Goal: Information Seeking & Learning: Check status

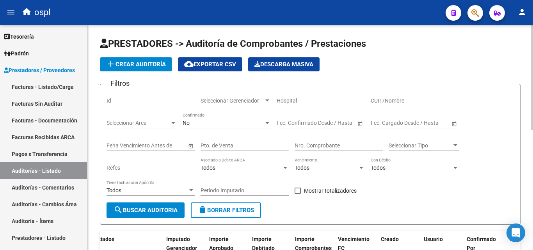
scroll to position [0, 280]
click at [47, 91] on link "Facturas - Listado/Carga" at bounding box center [43, 86] width 87 height 17
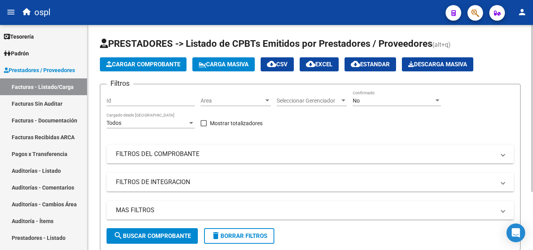
click at [177, 159] on mat-expansion-panel-header "FILTROS DEL COMPROBANTE" at bounding box center [309, 154] width 407 height 19
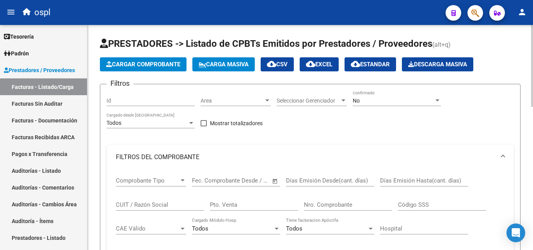
click at [330, 205] on input "Nro. Comprobante" at bounding box center [348, 204] width 88 height 7
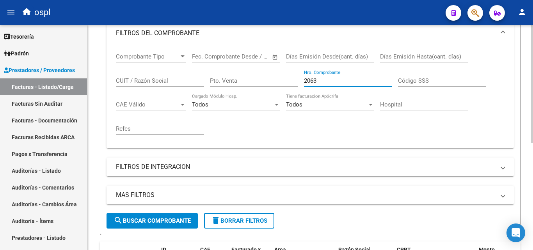
scroll to position [88, 0]
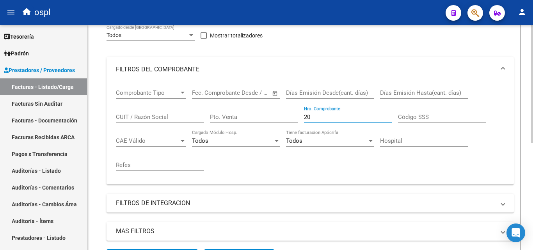
type input "2"
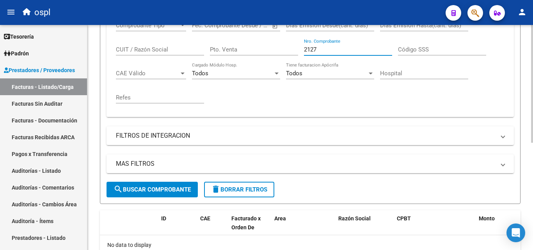
scroll to position [205, 0]
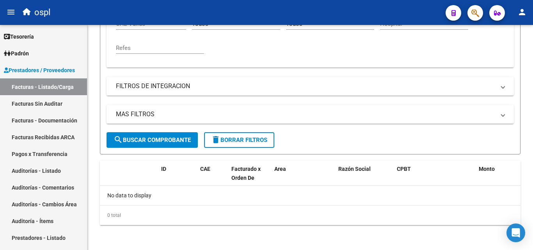
type input "2127"
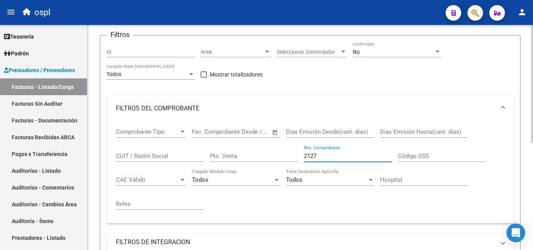
scroll to position [88, 0]
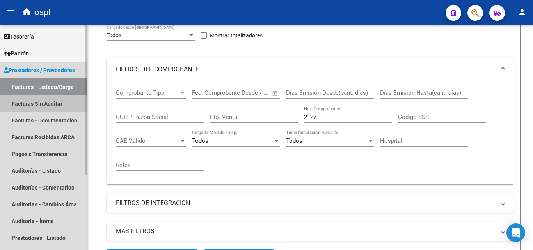
click at [51, 103] on link "Facturas Sin Auditar" at bounding box center [43, 103] width 87 height 17
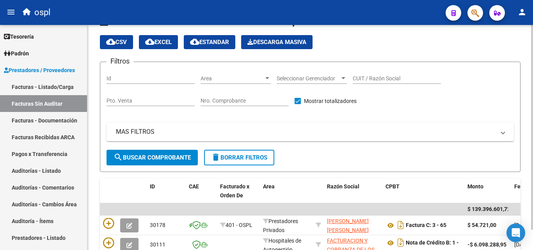
scroll to position [88, 0]
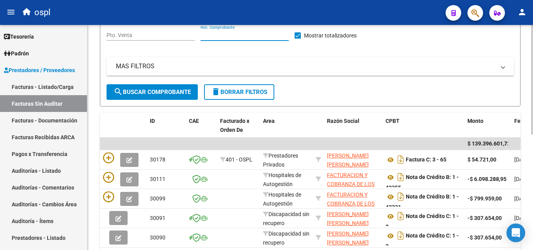
click at [257, 36] on input "Nro. Comprobante" at bounding box center [244, 35] width 88 height 7
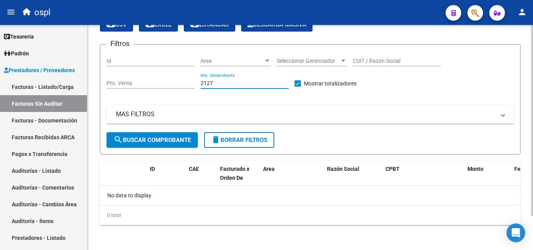
scroll to position [40, 0]
type input "2127"
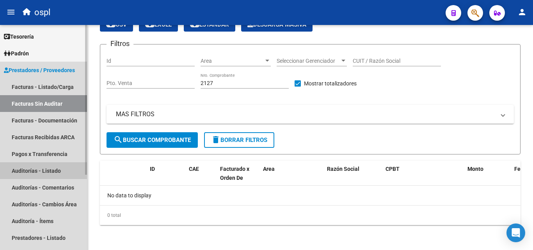
click at [71, 174] on link "Auditorías - Listado" at bounding box center [43, 170] width 87 height 17
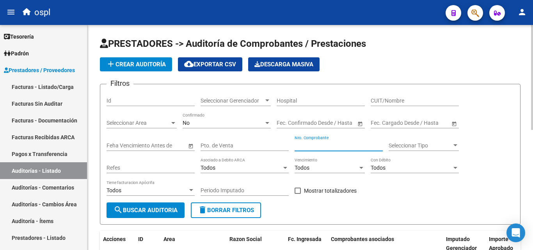
click at [314, 147] on input "Nro. Comprobante" at bounding box center [338, 145] width 88 height 7
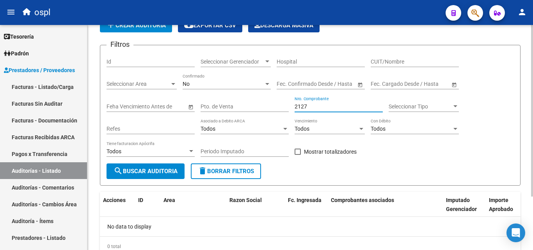
scroll to position [70, 0]
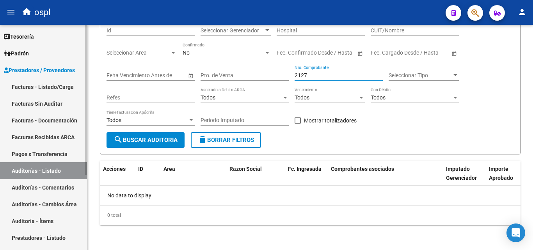
type input "2127"
click at [56, 90] on link "Facturas - Listado/Carga" at bounding box center [43, 86] width 87 height 17
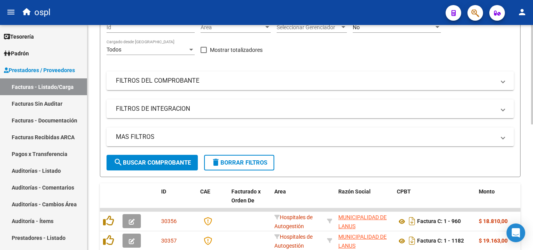
scroll to position [78, 0]
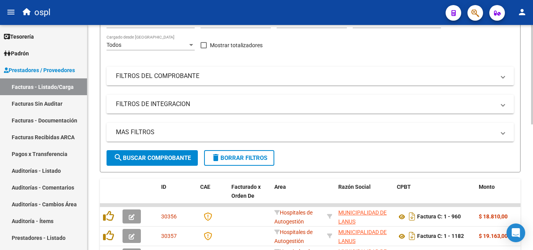
click at [236, 80] on mat-panel-title "FILTROS DEL COMPROBANTE" at bounding box center [305, 76] width 379 height 9
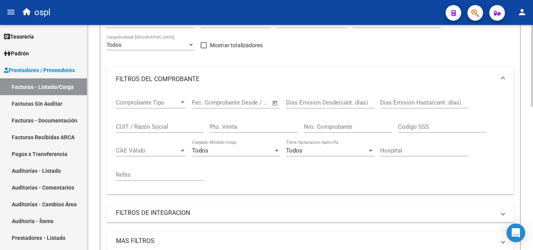
click at [313, 124] on input "Nro. Comprobante" at bounding box center [348, 126] width 88 height 7
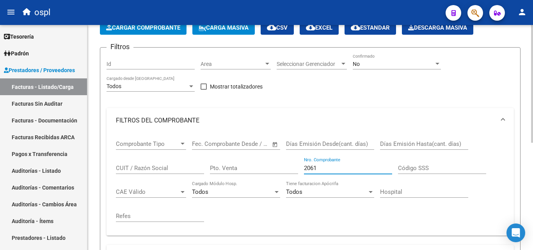
scroll to position [0, 0]
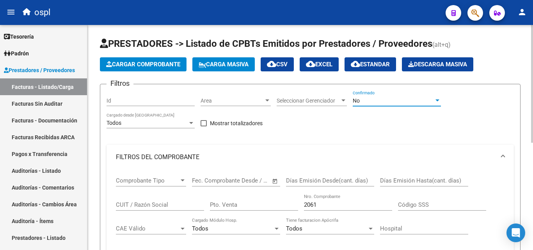
click at [366, 98] on div "No" at bounding box center [393, 100] width 81 height 7
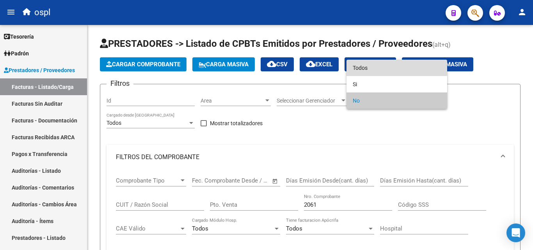
click at [368, 64] on span "Todos" at bounding box center [397, 68] width 88 height 16
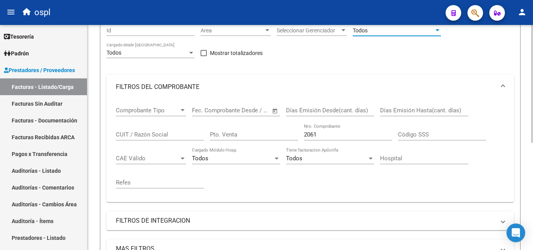
scroll to position [156, 0]
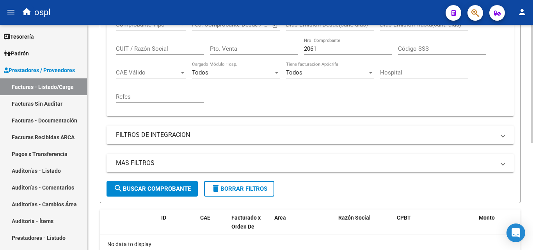
click at [168, 196] on button "search Buscar Comprobante" at bounding box center [151, 189] width 91 height 16
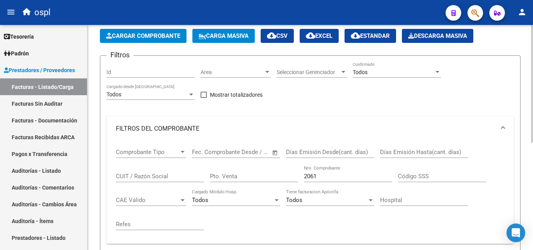
scroll to position [10, 0]
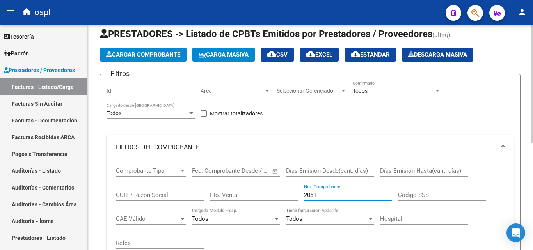
click at [325, 193] on input "2061" at bounding box center [348, 194] width 88 height 7
type input "2063"
click at [292, 145] on mat-panel-title "FILTROS DEL COMPROBANTE" at bounding box center [305, 147] width 379 height 9
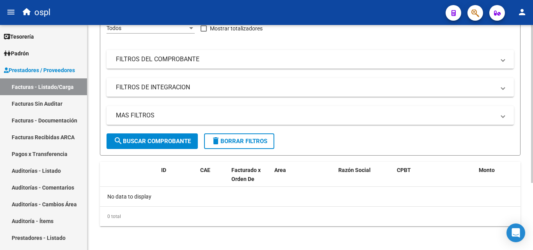
scroll to position [96, 0]
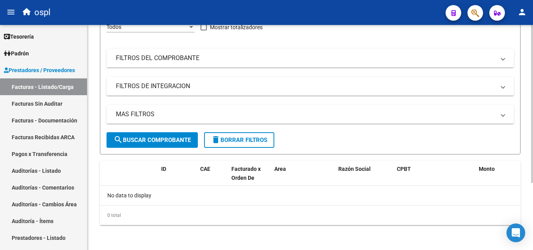
click at [232, 55] on mat-panel-title "FILTROS DEL COMPROBANTE" at bounding box center [305, 58] width 379 height 9
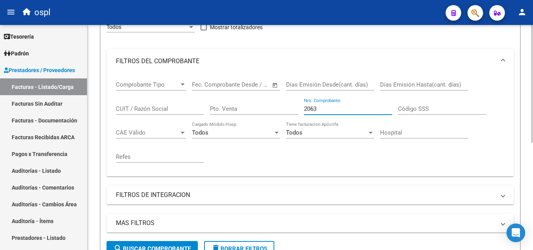
drag, startPoint x: 326, startPoint y: 111, endPoint x: 296, endPoint y: 109, distance: 29.7
click at [296, 109] on div "Comprobante Tipo Comprobante Tipo Start date – End date Fec. Comprobante Desde …" at bounding box center [310, 122] width 388 height 96
type input "2831"
click at [292, 152] on div "Comprobante Tipo Comprobante Tipo Start date – End date Fec. Comprobante Desde …" at bounding box center [310, 122] width 388 height 96
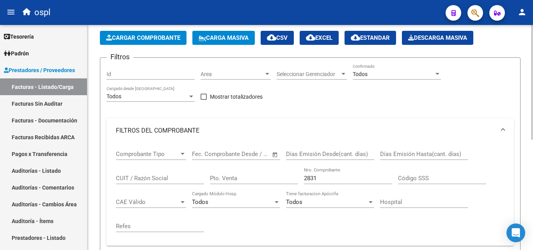
scroll to position [22, 0]
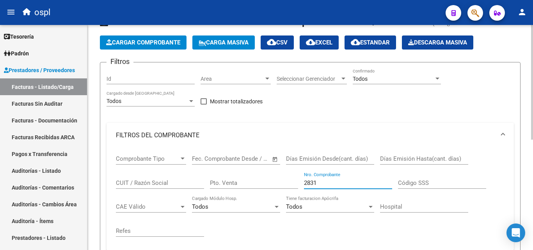
drag, startPoint x: 326, startPoint y: 180, endPoint x: 298, endPoint y: 175, distance: 27.8
click at [298, 175] on div "Comprobante Tipo Comprobante Tipo Start date – End date Fec. Comprobante Desde …" at bounding box center [310, 196] width 388 height 96
type input "4290"
click at [304, 104] on div "Filtros Id Area Area Seleccionar Gerenciador Seleccionar Gerenciador Todos Conf…" at bounding box center [309, 192] width 407 height 246
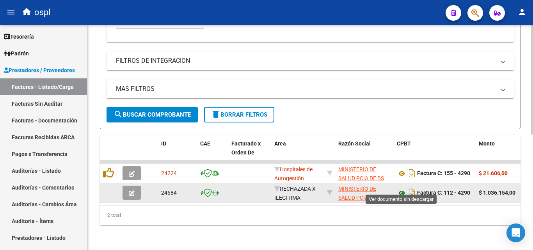
click at [400, 189] on icon at bounding box center [402, 192] width 10 height 9
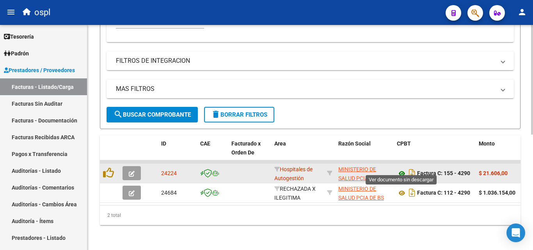
click at [401, 169] on icon at bounding box center [402, 173] width 10 height 9
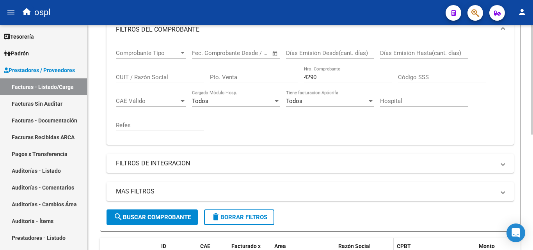
scroll to position [119, 0]
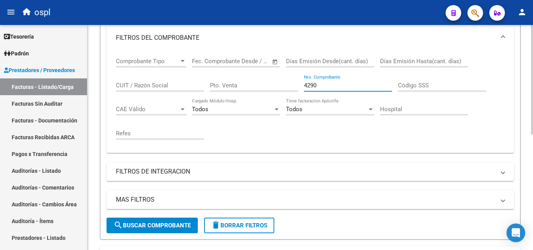
drag, startPoint x: 319, startPoint y: 87, endPoint x: 290, endPoint y: 85, distance: 29.3
click at [290, 85] on div "Comprobante Tipo Comprobante Tipo Start date – End date Fec. Comprobante Desde …" at bounding box center [310, 98] width 388 height 96
type input "3279"
click at [286, 132] on div "Comprobante Tipo Comprobante Tipo Start date – End date Fec. Comprobante Desde …" at bounding box center [310, 98] width 388 height 96
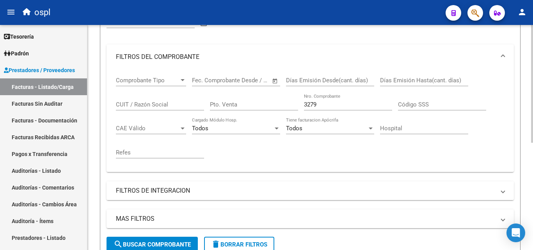
scroll to position [88, 0]
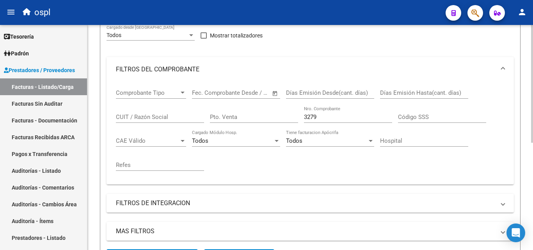
click at [308, 52] on div "Filtros Id Area Area Seleccionar Gerenciador Seleccionar Gerenciador Todos Conf…" at bounding box center [309, 126] width 407 height 246
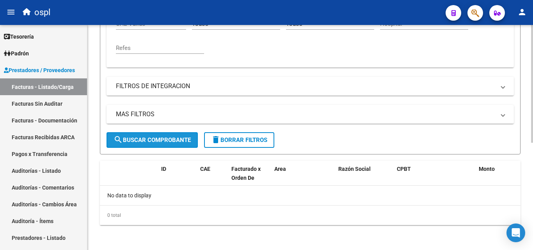
click at [143, 140] on span "search Buscar Comprobante" at bounding box center [151, 139] width 77 height 7
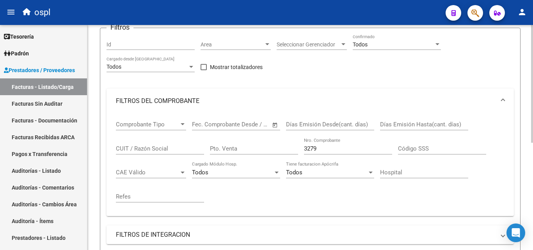
scroll to position [49, 0]
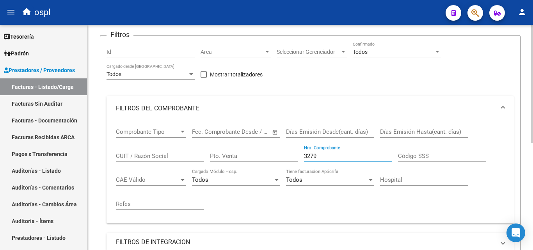
drag, startPoint x: 322, startPoint y: 153, endPoint x: 290, endPoint y: 158, distance: 32.3
click at [290, 158] on div "Comprobante Tipo Comprobante Tipo Start date – End date Fec. Comprobante Desde …" at bounding box center [310, 169] width 388 height 96
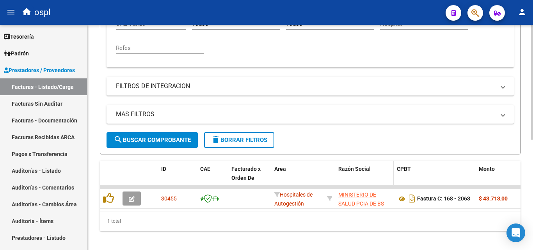
scroll to position [217, 0]
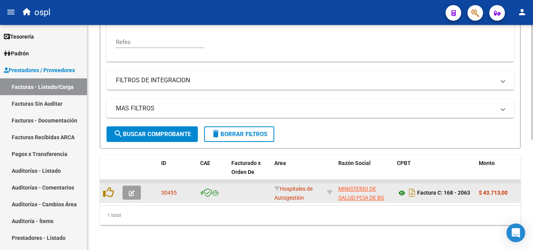
type input "2063"
click at [402, 188] on icon at bounding box center [402, 192] width 10 height 9
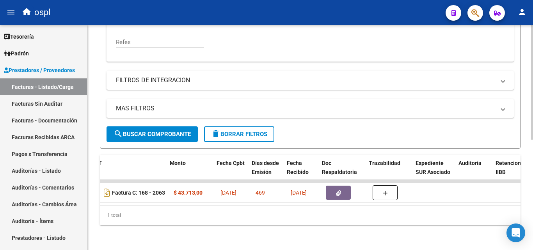
scroll to position [0, 311]
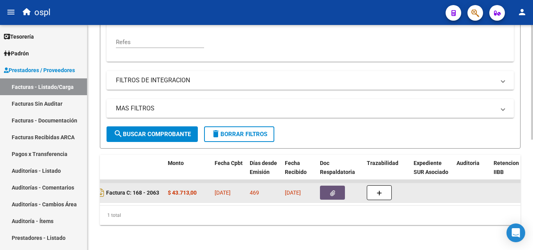
click at [342, 186] on button "button" at bounding box center [332, 193] width 25 height 14
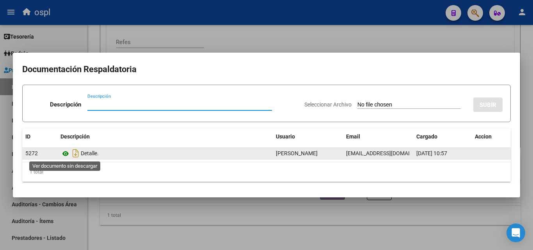
click at [66, 156] on icon at bounding box center [65, 153] width 10 height 9
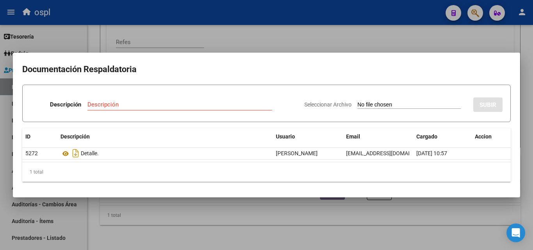
click at [275, 230] on div at bounding box center [266, 125] width 533 height 250
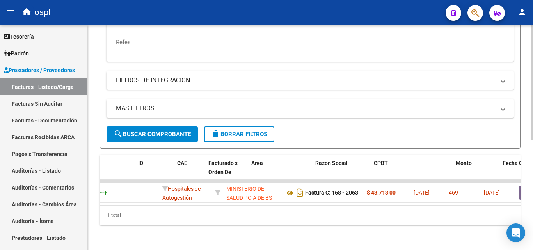
scroll to position [0, 0]
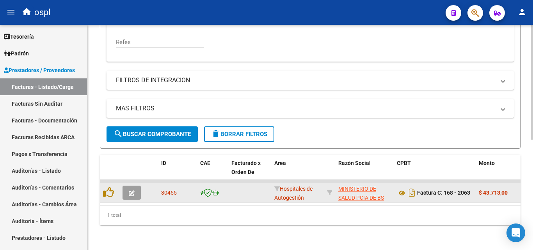
click at [129, 190] on icon "button" at bounding box center [132, 193] width 6 height 6
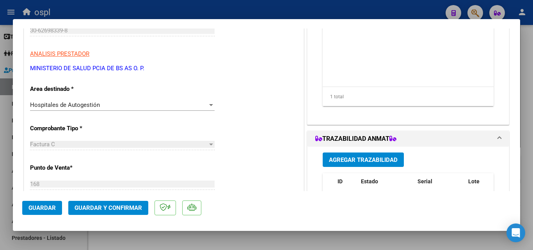
scroll to position [117, 0]
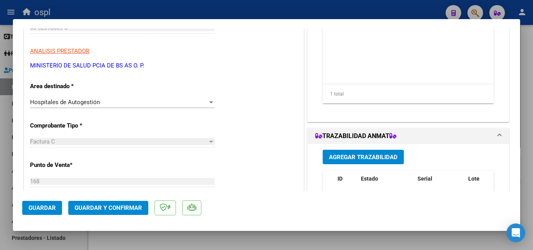
click at [180, 99] on div "Hospitales de Autogestión" at bounding box center [118, 102] width 177 height 7
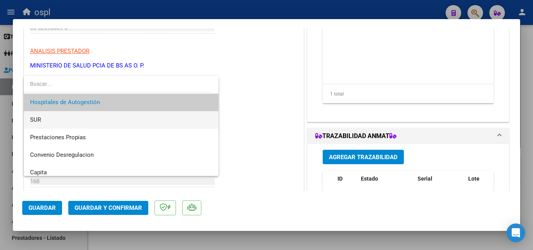
scroll to position [93, 0]
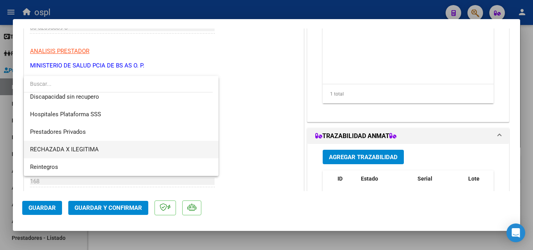
click at [121, 145] on span "RECHAZADA X ILEGITIMA" at bounding box center [121, 150] width 182 height 18
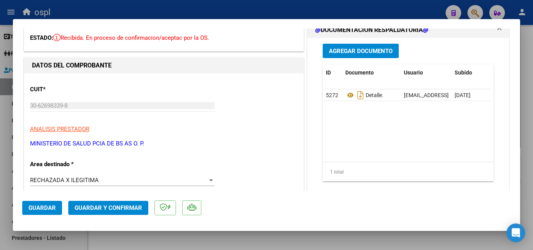
scroll to position [78, 0]
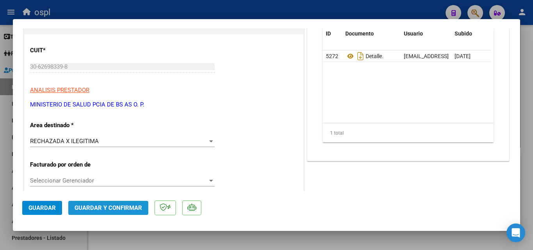
click at [131, 210] on span "Guardar y Confirmar" at bounding box center [107, 207] width 67 height 7
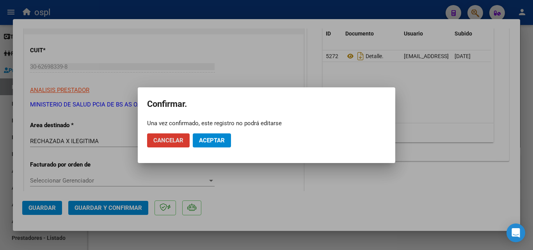
click at [219, 141] on span "Aceptar" at bounding box center [212, 140] width 26 height 7
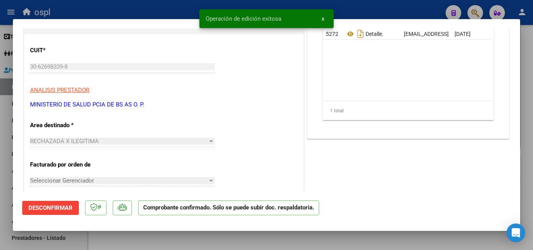
click at [185, 12] on div at bounding box center [266, 125] width 533 height 250
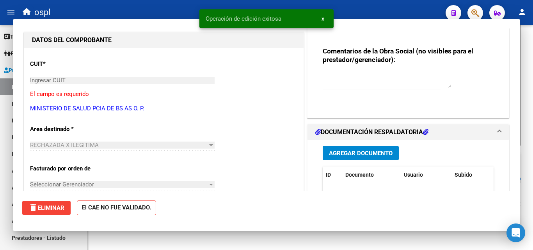
scroll to position [0, 0]
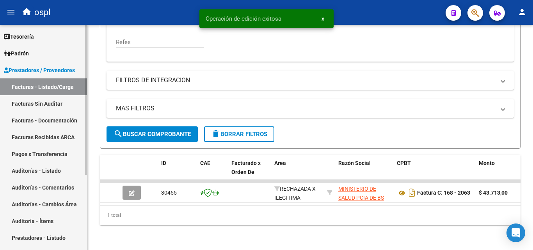
click at [73, 103] on link "Facturas Sin Auditar" at bounding box center [43, 103] width 87 height 17
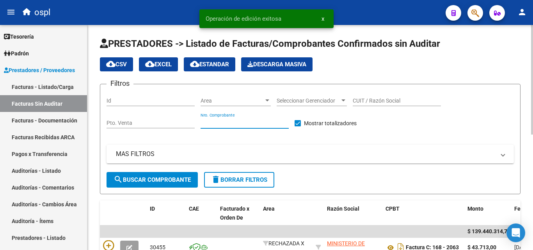
click at [215, 123] on input "Nro. Comprobante" at bounding box center [244, 123] width 88 height 7
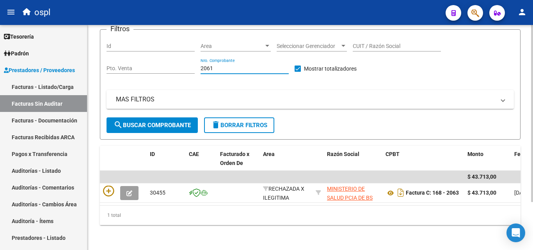
scroll to position [61, 0]
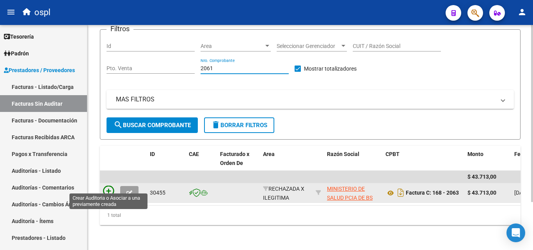
type input "2061"
click at [108, 188] on icon at bounding box center [108, 191] width 11 height 11
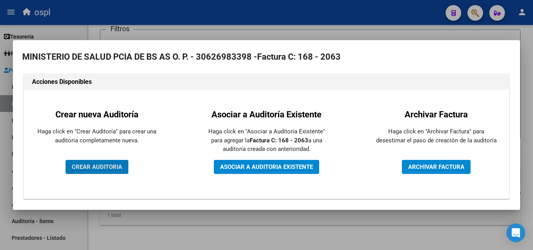
click at [103, 166] on span "CREAR AUDITORIA" at bounding box center [97, 166] width 50 height 7
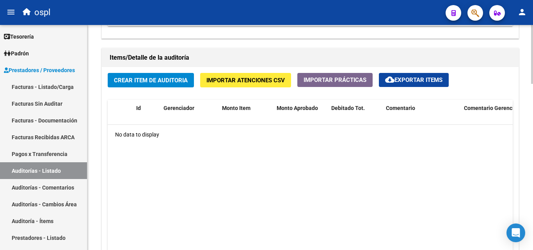
scroll to position [546, 0]
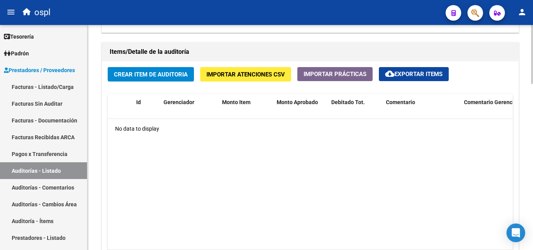
click at [158, 54] on h1 "Items/Detalle de la auditoría" at bounding box center [310, 52] width 401 height 12
click at [159, 72] on span "Crear Item de Auditoria" at bounding box center [151, 74] width 74 height 7
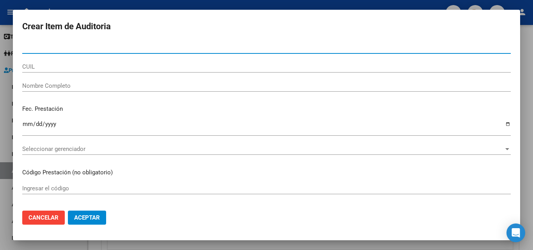
click at [150, 86] on input "Nombre Completo" at bounding box center [266, 85] width 488 height 7
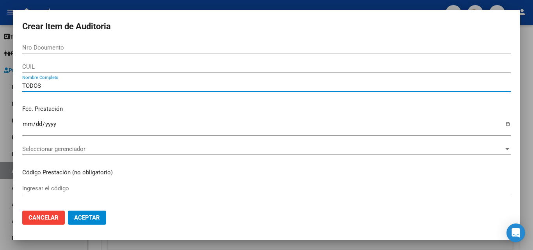
type input "TODOS"
click at [293, 98] on div "TODOS Nombre Completo" at bounding box center [266, 89] width 488 height 19
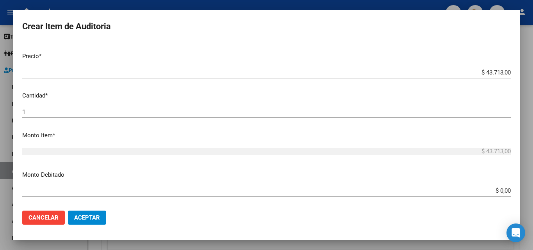
scroll to position [156, 0]
click at [503, 190] on input "$ 0,00" at bounding box center [266, 190] width 488 height 7
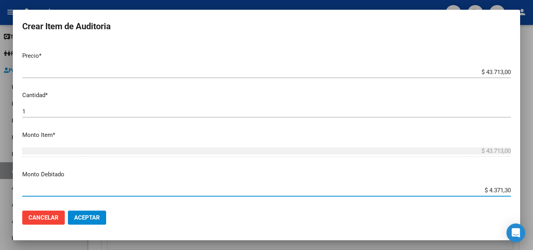
type input "$ 43.713,00"
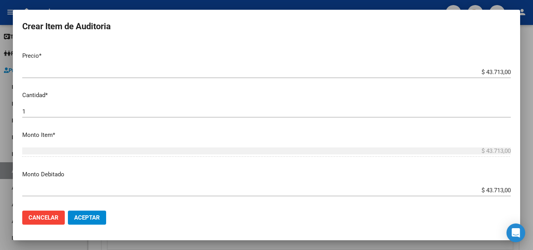
click at [418, 135] on p "Monto Item *" at bounding box center [266, 135] width 488 height 9
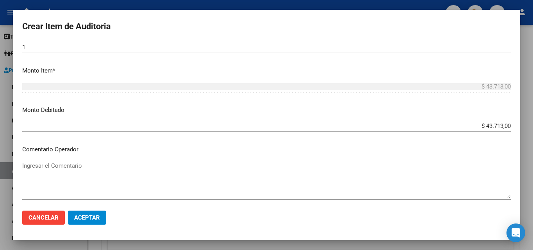
scroll to position [234, 0]
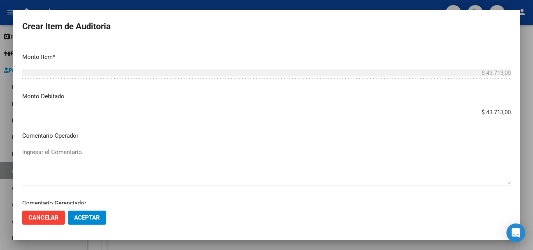
click at [116, 167] on textarea "Ingresar el Comentario" at bounding box center [266, 166] width 488 height 37
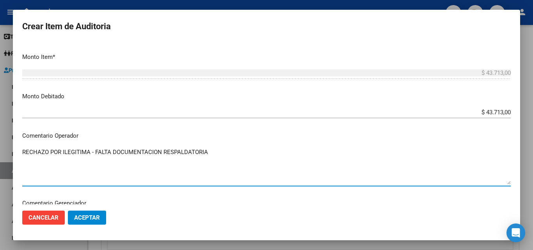
type textarea "RECHAZO POR ILEGITIMA - FALTA DOCUMENTACION RESPALDATORIA"
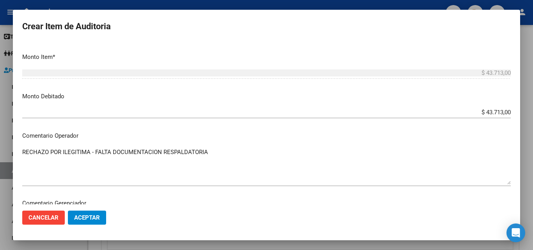
click at [165, 140] on p "Comentario Operador" at bounding box center [266, 135] width 488 height 9
click at [105, 216] on button "Aceptar" at bounding box center [87, 218] width 38 height 14
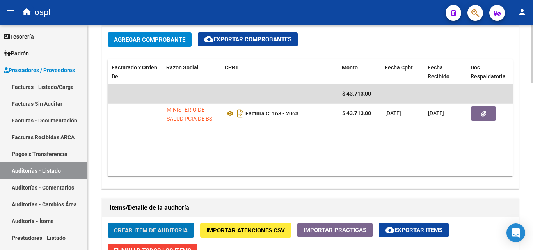
scroll to position [0, 78]
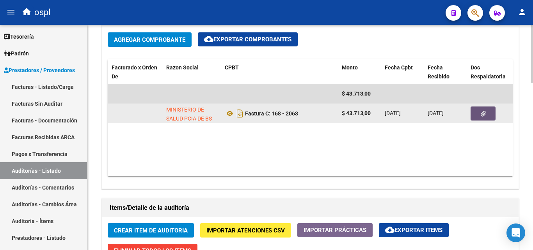
click at [488, 115] on button "button" at bounding box center [482, 113] width 25 height 14
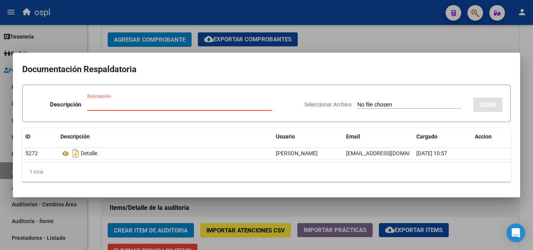
click at [383, 106] on input "Seleccionar Archivo" at bounding box center [408, 104] width 103 height 7
type input "C:\fakepath\FC Nº2063.pdf"
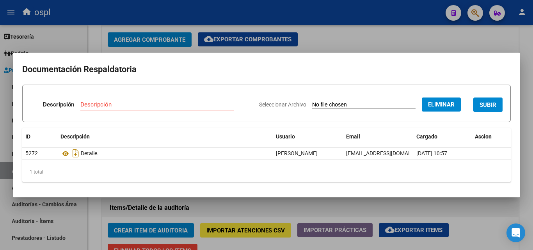
click at [197, 103] on input "Descripción" at bounding box center [156, 104] width 153 height 7
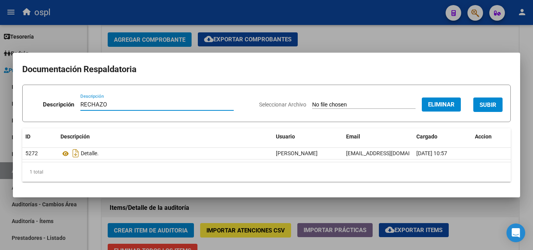
type input "RECHAZO"
click at [234, 80] on mat-dialog-content "Documentación Respaldatoria Descripción RECHAZO Descripción Seleccionar Archivo…" at bounding box center [266, 125] width 507 height 126
click at [488, 105] on span "SUBIR" at bounding box center [487, 104] width 17 height 7
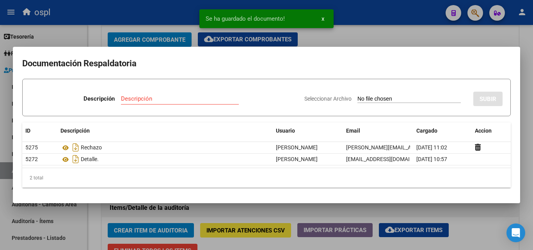
click at [385, 37] on div at bounding box center [266, 125] width 533 height 250
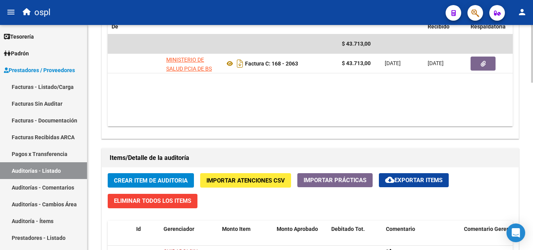
scroll to position [429, 0]
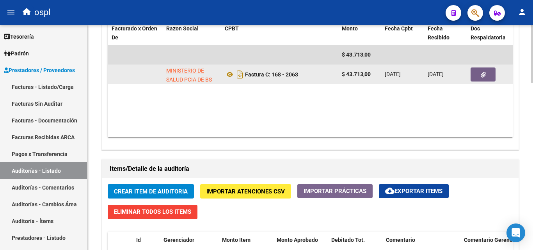
click at [475, 78] on button "button" at bounding box center [482, 74] width 25 height 14
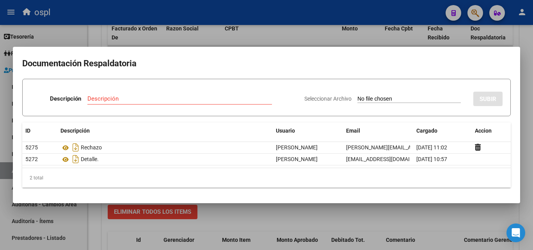
click at [525, 152] on div at bounding box center [266, 125] width 533 height 250
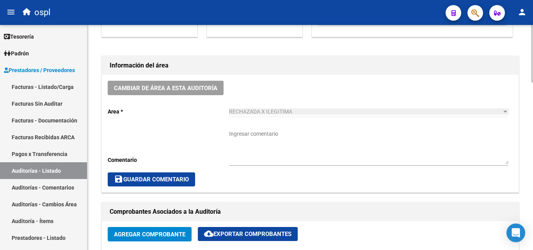
scroll to position [195, 0]
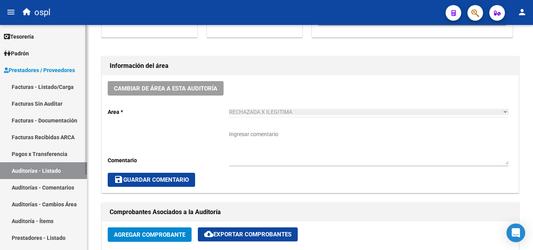
click at [43, 88] on link "Facturas - Listado/Carga" at bounding box center [43, 86] width 87 height 17
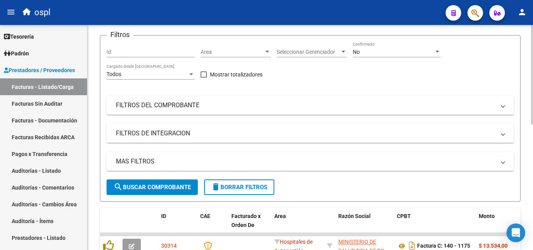
scroll to position [39, 0]
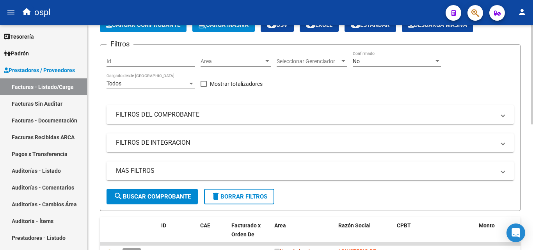
click at [194, 117] on mat-panel-title "FILTROS DEL COMPROBANTE" at bounding box center [305, 114] width 379 height 9
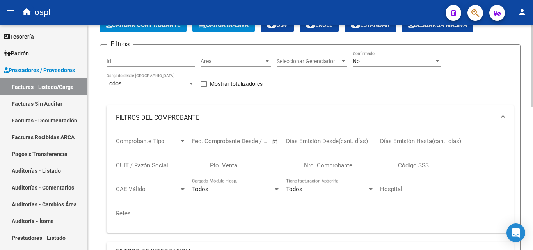
click at [327, 165] on input "Nro. Comprobante" at bounding box center [348, 165] width 88 height 7
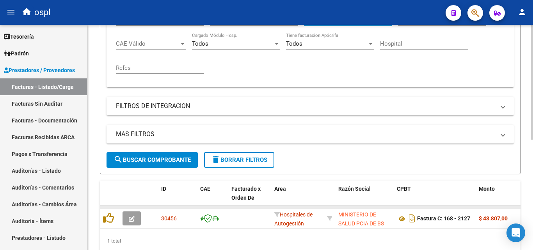
scroll to position [217, 0]
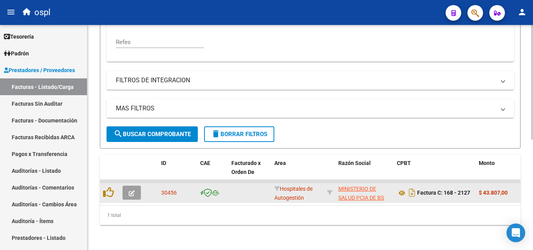
type input "2125"
click at [131, 191] on button "button" at bounding box center [131, 193] width 18 height 14
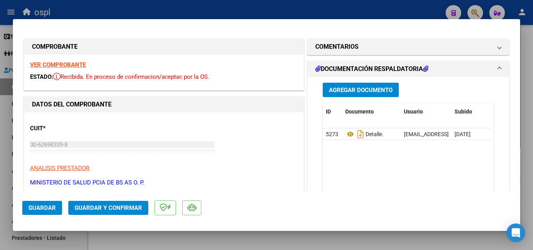
scroll to position [117, 0]
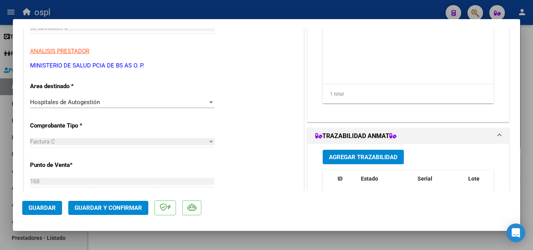
click at [198, 98] on div "Hospitales de Autogestión Seleccionar Area" at bounding box center [122, 102] width 184 height 12
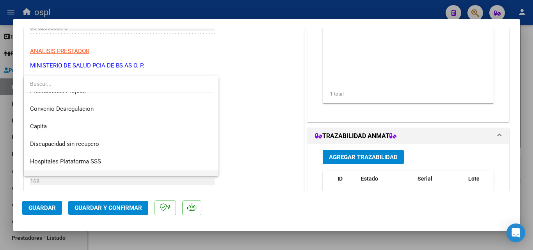
scroll to position [93, 0]
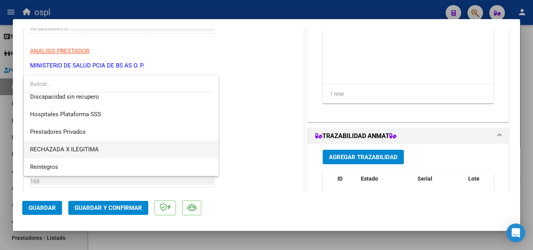
click at [108, 148] on span "RECHAZADA X ILEGITIMA" at bounding box center [121, 150] width 182 height 18
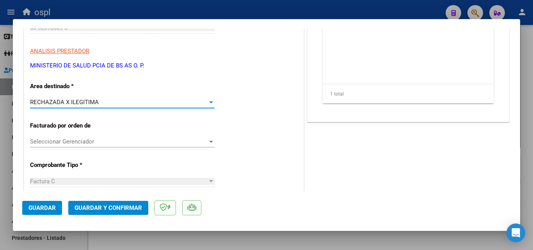
click at [101, 204] on span "Guardar y Confirmar" at bounding box center [107, 207] width 67 height 7
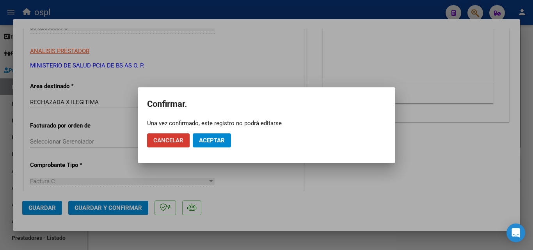
click at [220, 138] on span "Aceptar" at bounding box center [212, 140] width 26 height 7
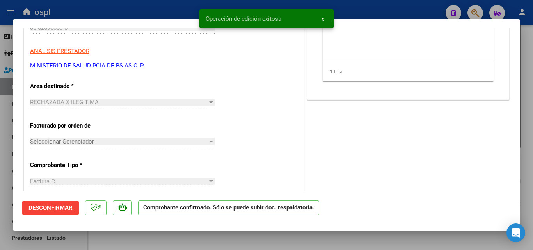
click at [181, 5] on div at bounding box center [266, 125] width 533 height 250
type input "$ 0,00"
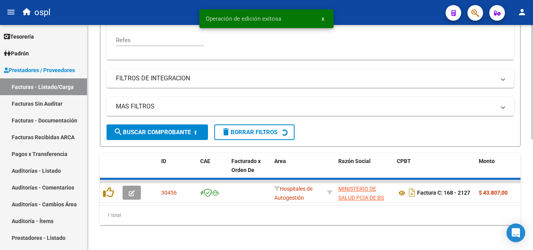
scroll to position [205, 0]
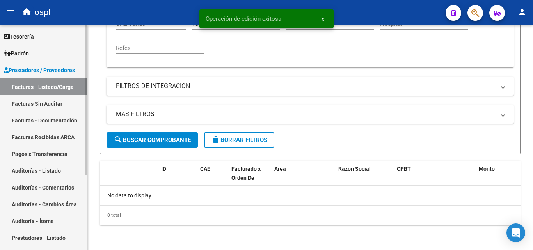
click at [61, 98] on link "Facturas Sin Auditar" at bounding box center [43, 103] width 87 height 17
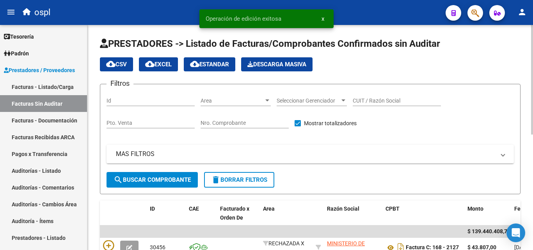
click at [225, 121] on input "Nro. Comprobante" at bounding box center [244, 123] width 88 height 7
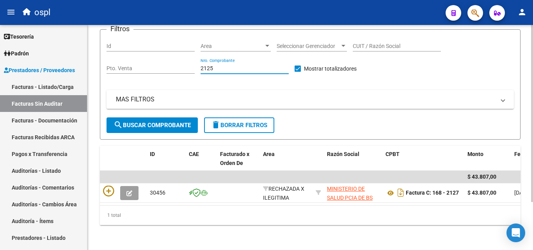
scroll to position [61, 0]
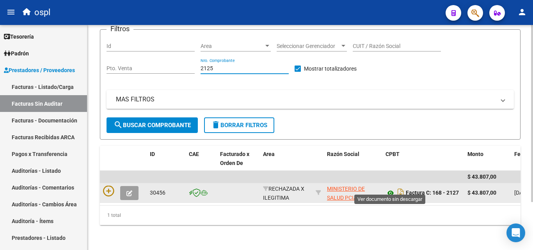
type input "2125"
click at [393, 188] on icon at bounding box center [390, 192] width 10 height 9
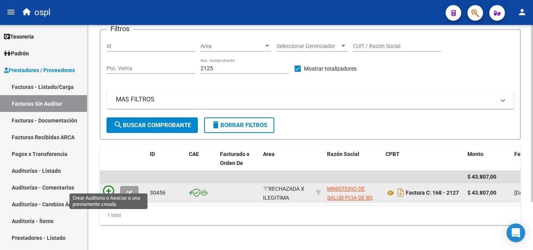
click at [110, 186] on icon at bounding box center [108, 191] width 11 height 11
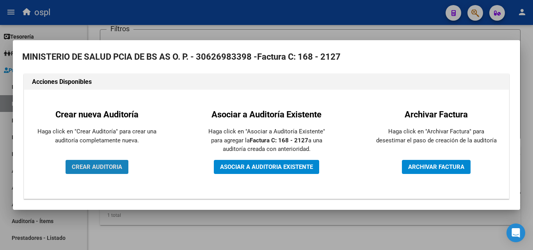
click at [126, 170] on button "CREAR AUDITORIA" at bounding box center [97, 167] width 63 height 14
drag, startPoint x: 126, startPoint y: 170, endPoint x: 139, endPoint y: 166, distance: 13.4
click at [126, 170] on button "CREAR AUDITORIA" at bounding box center [97, 167] width 63 height 14
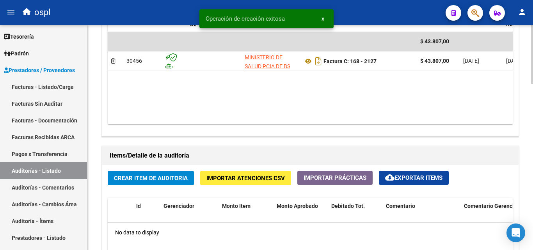
scroll to position [429, 0]
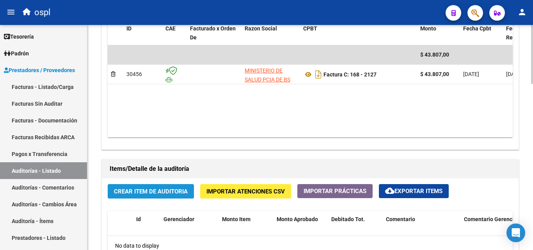
click at [169, 197] on button "Crear Item de Auditoria" at bounding box center [151, 191] width 86 height 14
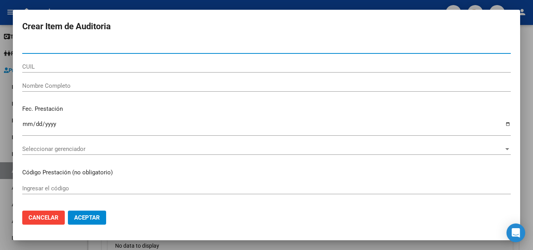
click at [85, 87] on input "Nombre Completo" at bounding box center [266, 85] width 488 height 7
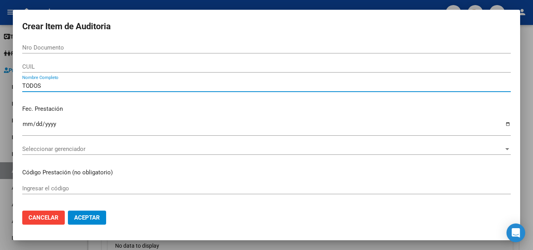
type input "TODOS"
click at [103, 103] on div "Fec. Prestación Ingresar la fecha" at bounding box center [266, 121] width 488 height 44
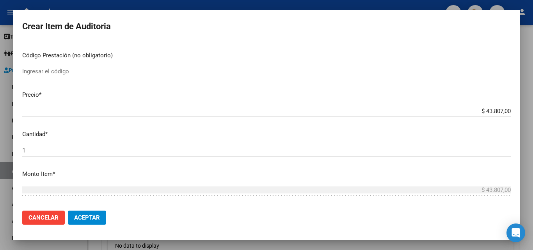
scroll to position [195, 0]
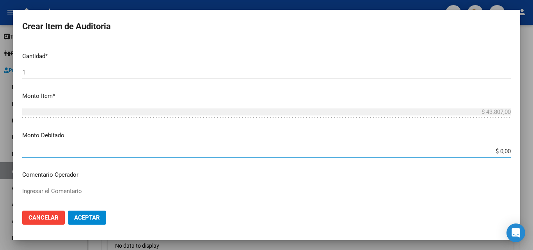
click at [503, 150] on input "$ 0,00" at bounding box center [266, 151] width 488 height 7
type input "$ 43.807,00"
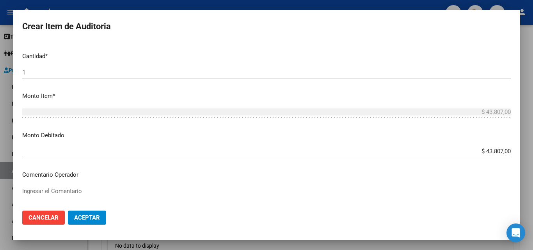
click at [457, 141] on mat-dialog-content "Nro Documento CUIL TODOS Nombre Completo Fec. Prestación Ingresar la fecha Sele…" at bounding box center [266, 123] width 507 height 163
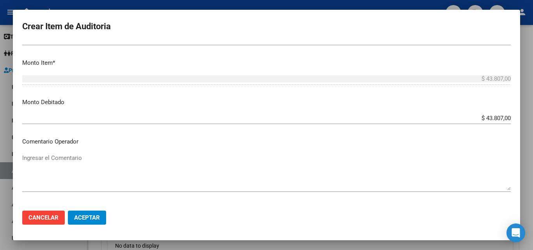
scroll to position [273, 0]
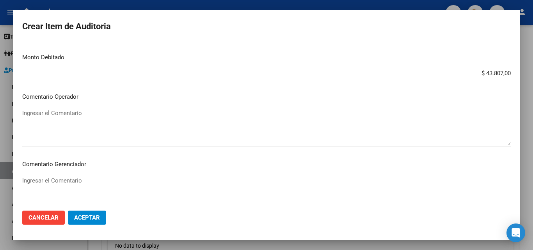
click at [250, 133] on textarea "Ingresar el Comentario" at bounding box center [266, 127] width 488 height 37
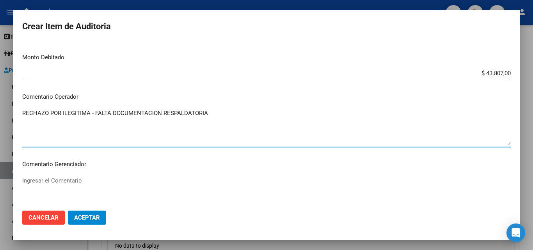
type textarea "RECHAZO POR ILEGITIMA - FALTA DOCUMENTACION RESPALDATORIA"
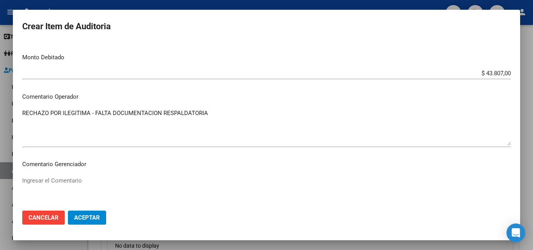
click at [190, 94] on p "Comentario Operador" at bounding box center [266, 96] width 488 height 9
click at [95, 217] on span "Aceptar" at bounding box center [87, 217] width 26 height 7
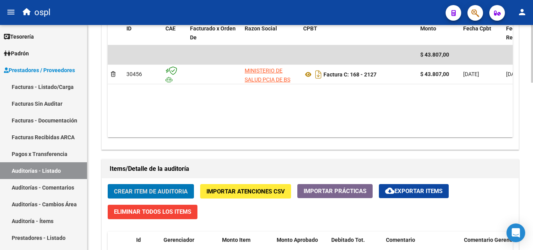
scroll to position [0, 318]
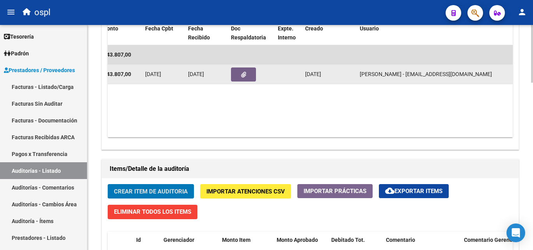
click at [246, 78] on button "button" at bounding box center [243, 74] width 25 height 14
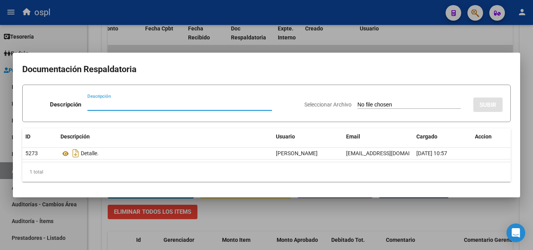
click at [357, 105] on input "Seleccionar Archivo" at bounding box center [408, 104] width 103 height 7
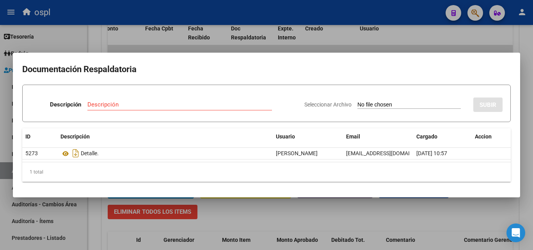
type input "C:\fakepath\FC Nº2127.pdf"
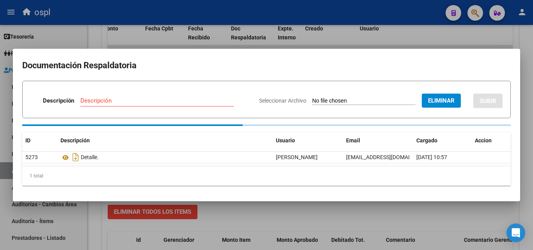
click at [138, 101] on input "Descripción" at bounding box center [156, 100] width 153 height 7
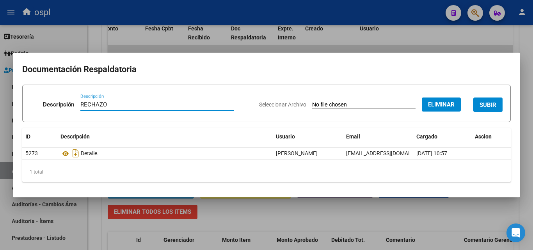
type input "RECHAZO"
click at [248, 83] on mat-dialog-content "Documentación Respaldatoria Descripción RECHAZO Descripción Seleccionar Archivo…" at bounding box center [266, 125] width 507 height 126
click at [487, 101] on span "SUBIR" at bounding box center [487, 104] width 17 height 7
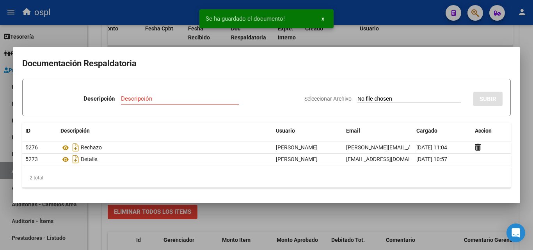
click at [415, 33] on div at bounding box center [266, 125] width 533 height 250
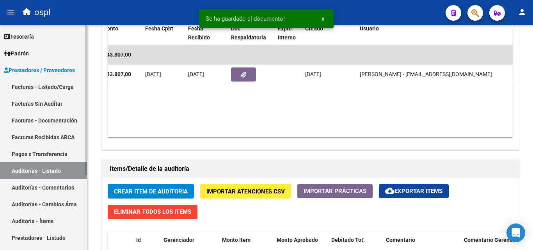
click at [65, 83] on link "Facturas - Listado/Carga" at bounding box center [43, 86] width 87 height 17
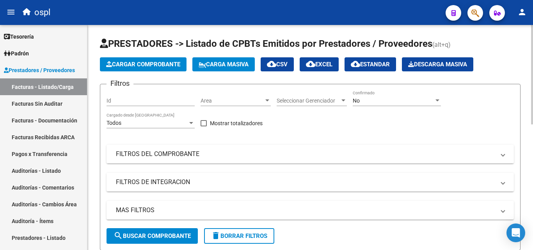
click at [220, 147] on mat-expansion-panel-header "FILTROS DEL COMPROBANTE" at bounding box center [309, 154] width 407 height 19
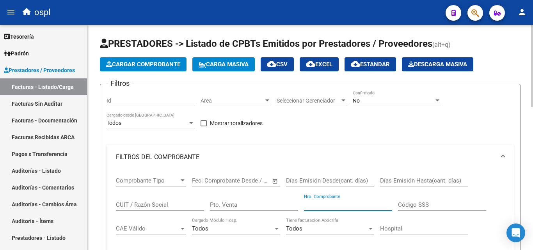
click at [323, 203] on input "Nro. Comprobante" at bounding box center [348, 204] width 88 height 7
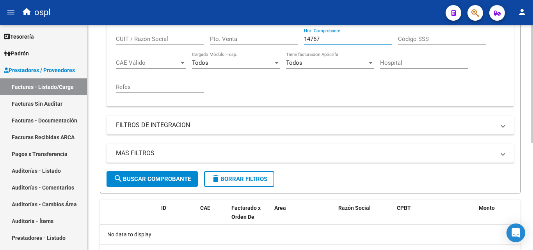
scroll to position [127, 0]
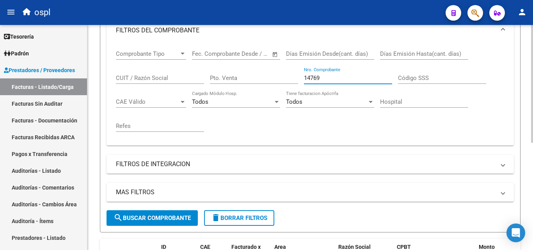
drag, startPoint x: 176, startPoint y: 218, endPoint x: 183, endPoint y: 216, distance: 6.7
click at [176, 218] on span "search Buscar Comprobante" at bounding box center [151, 217] width 77 height 7
click at [319, 218] on form "Filtros Id Area Area Seleccionar Gerenciador Seleccionar Gerenciador No Confirm…" at bounding box center [310, 94] width 420 height 275
click at [329, 76] on input "14769" at bounding box center [348, 77] width 88 height 7
click at [183, 215] on span "search Buscar Comprobante" at bounding box center [151, 217] width 77 height 7
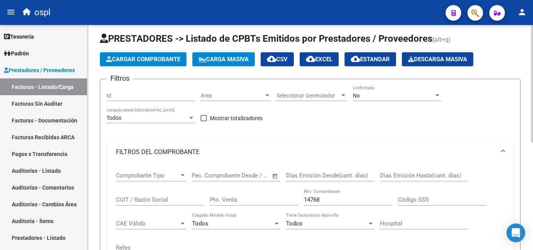
scroll to position [0, 0]
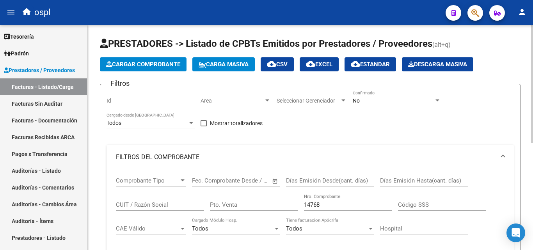
click at [378, 101] on div "No" at bounding box center [393, 100] width 81 height 7
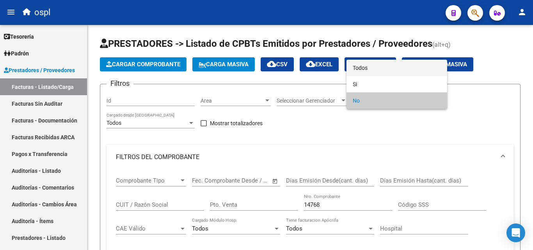
click at [377, 74] on span "Todos" at bounding box center [397, 68] width 88 height 16
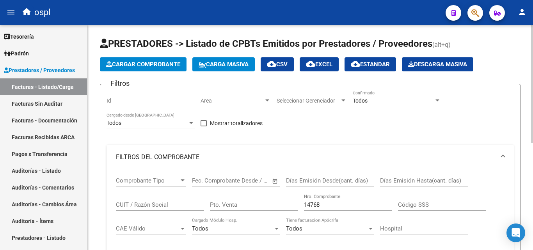
click at [324, 130] on div "Filtros Id Area Area Seleccionar Gerenciador Seleccionar Gerenciador Todos Conf…" at bounding box center [309, 213] width 407 height 246
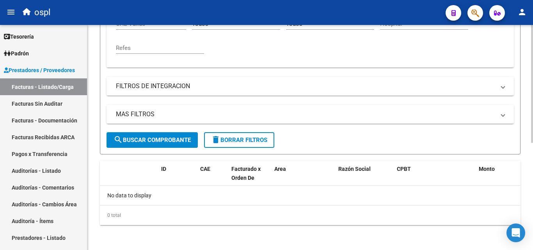
click at [184, 139] on span "search Buscar Comprobante" at bounding box center [151, 139] width 77 height 7
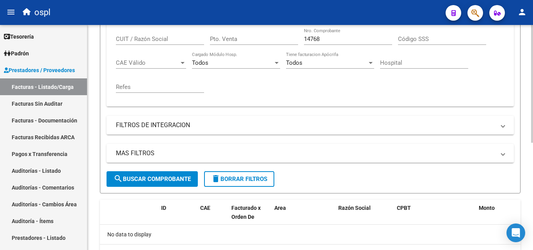
click at [328, 40] on input "14768" at bounding box center [348, 38] width 88 height 7
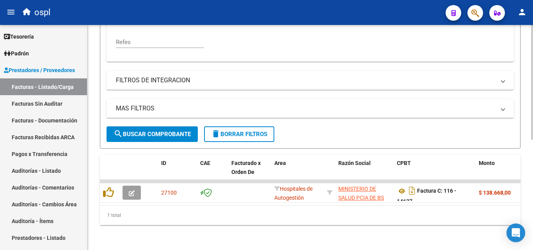
scroll to position [217, 0]
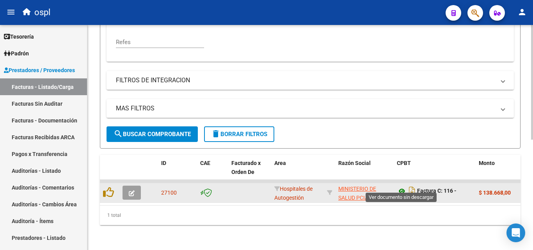
click at [401, 187] on icon at bounding box center [402, 190] width 10 height 9
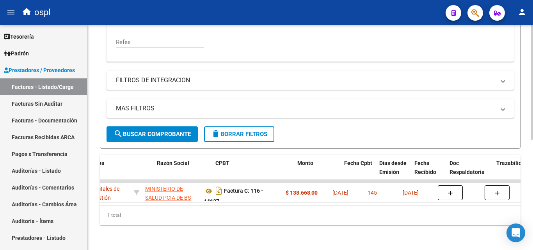
scroll to position [0, 201]
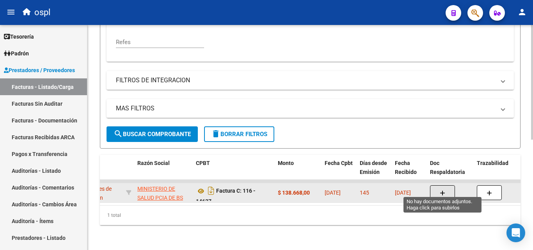
click at [445, 190] on icon "button" at bounding box center [441, 193] width 5 height 6
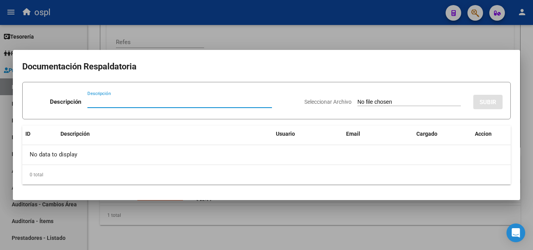
click at [352, 227] on div at bounding box center [266, 125] width 533 height 250
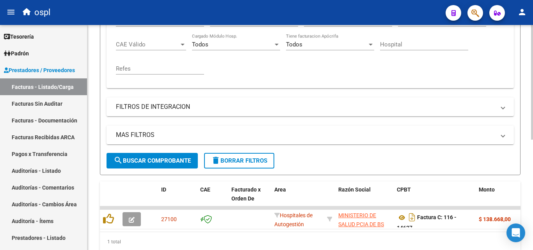
scroll to position [139, 0]
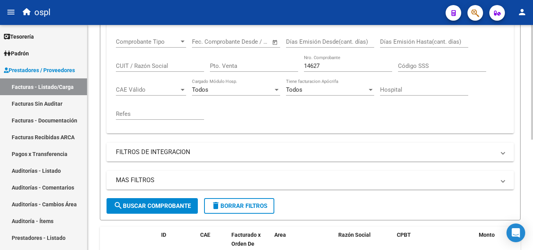
click at [334, 65] on input "14627" at bounding box center [348, 65] width 88 height 7
click at [339, 107] on div "Comprobante Tipo Comprobante Tipo Start date – End date Fec. Comprobante Desde …" at bounding box center [310, 79] width 388 height 96
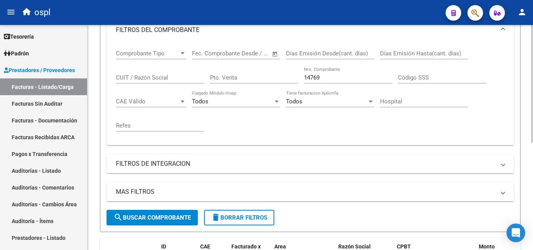
scroll to position [127, 0]
click at [345, 78] on input "14769" at bounding box center [348, 77] width 88 height 7
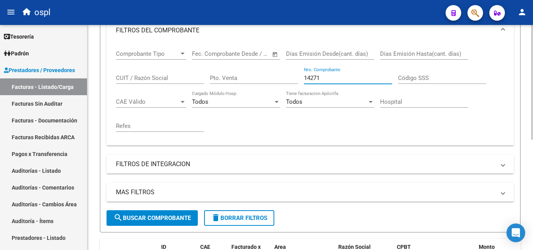
click at [351, 123] on div "Comprobante Tipo Comprobante Tipo Start date – End date Fec. Comprobante Desde …" at bounding box center [310, 91] width 388 height 96
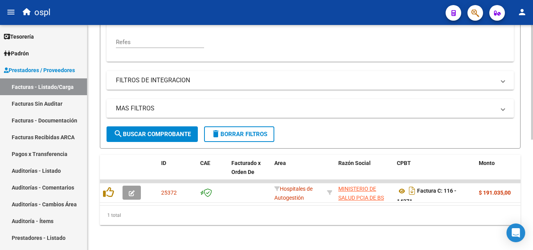
scroll to position [217, 0]
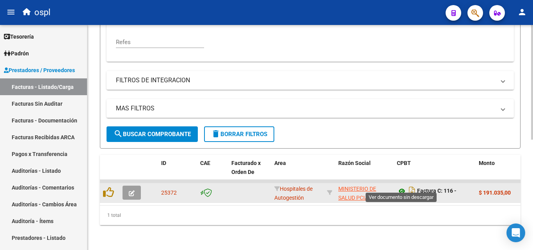
click at [402, 186] on icon at bounding box center [402, 190] width 10 height 9
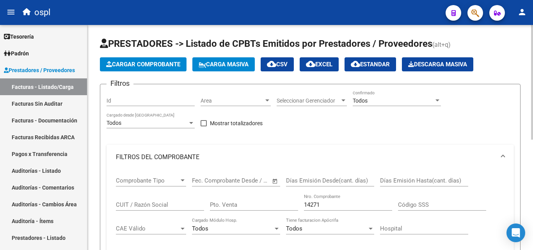
scroll to position [117, 0]
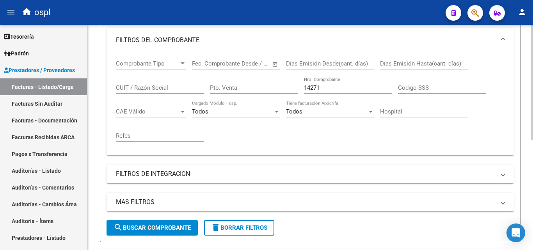
click at [326, 89] on input "14271" at bounding box center [348, 87] width 88 height 7
type input "14769"
click at [282, 138] on div "Comprobante Tipo Comprobante Tipo Start date – End date Fec. Comprobante Desde …" at bounding box center [310, 101] width 388 height 96
click at [179, 230] on span "search Buscar Comprobante" at bounding box center [151, 227] width 77 height 7
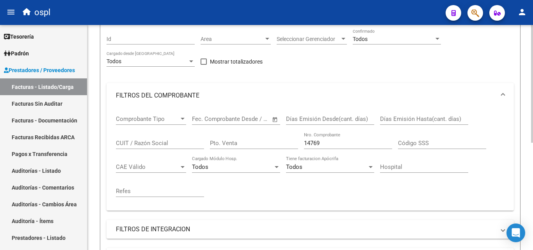
scroll to position [39, 0]
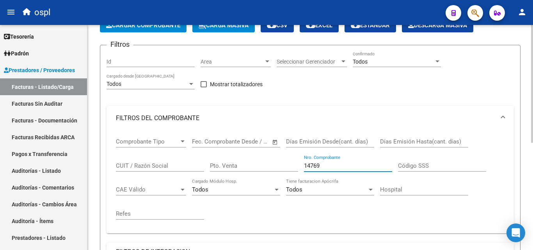
drag, startPoint x: 324, startPoint y: 166, endPoint x: 294, endPoint y: 166, distance: 29.6
click at [294, 166] on div "Comprobante Tipo Comprobante Tipo Start date – End date Fec. Comprobante Desde …" at bounding box center [310, 179] width 388 height 96
type input "1972"
click at [309, 107] on mat-expansion-panel-header "FILTROS DEL COMPROBANTE" at bounding box center [309, 118] width 407 height 25
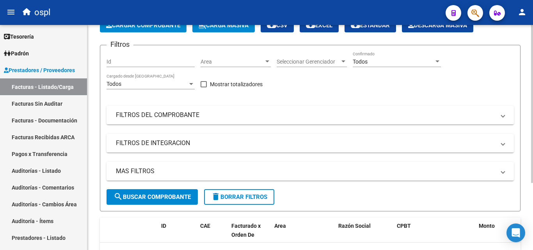
click at [301, 89] on div "Filtros Id Area Area Seleccionar Gerenciador Seleccionar Gerenciador Todos Conf…" at bounding box center [309, 120] width 407 height 138
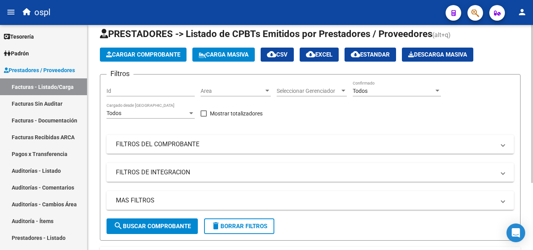
scroll to position [0, 0]
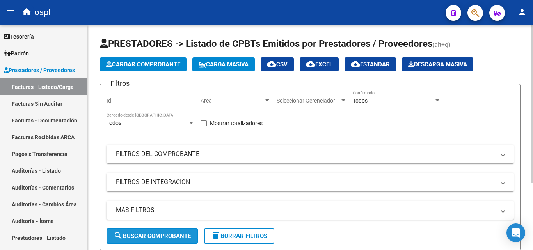
click at [193, 234] on button "search Buscar Comprobante" at bounding box center [151, 236] width 91 height 16
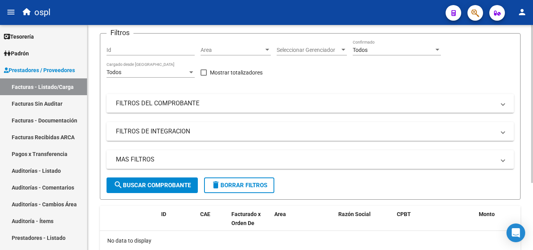
scroll to position [96, 0]
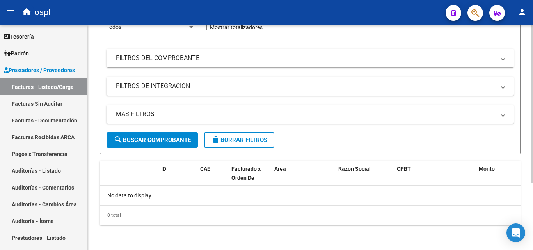
click at [274, 61] on mat-panel-title "FILTROS DEL COMPROBANTE" at bounding box center [305, 58] width 379 height 9
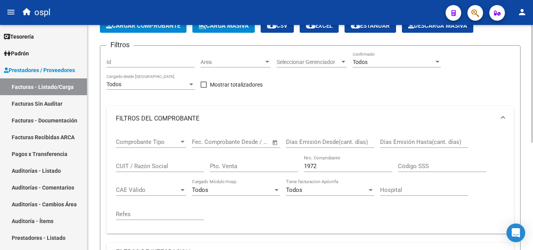
scroll to position [39, 0]
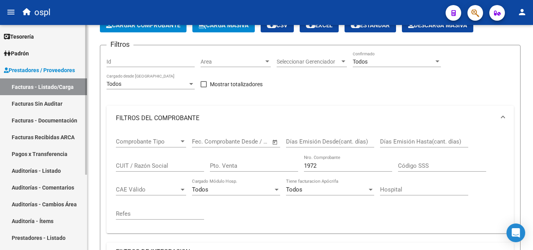
click at [34, 54] on link "Padrón" at bounding box center [43, 53] width 87 height 17
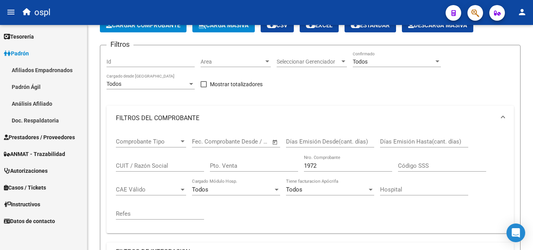
click at [55, 101] on link "Análisis Afiliado" at bounding box center [43, 103] width 87 height 17
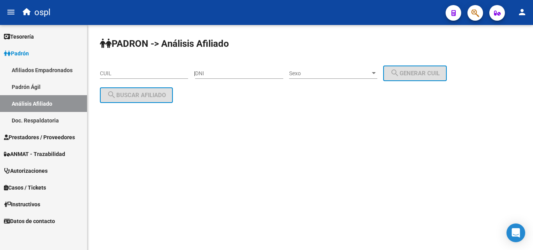
click at [243, 75] on input "DNI" at bounding box center [239, 73] width 88 height 7
type input "58036368"
click at [318, 73] on span "Sexo" at bounding box center [329, 73] width 81 height 7
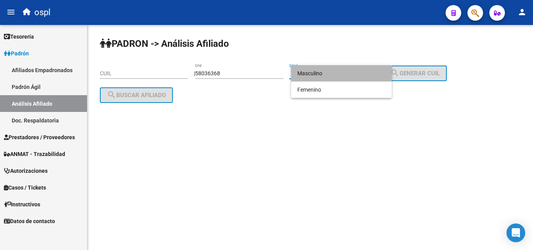
click at [319, 77] on span "Masculino" at bounding box center [341, 73] width 88 height 16
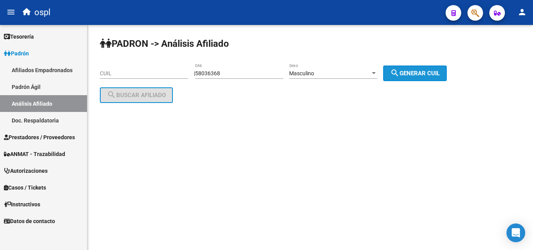
click at [439, 71] on span "search Generar CUIL" at bounding box center [415, 73] width 50 height 7
type input "20-58036368-8"
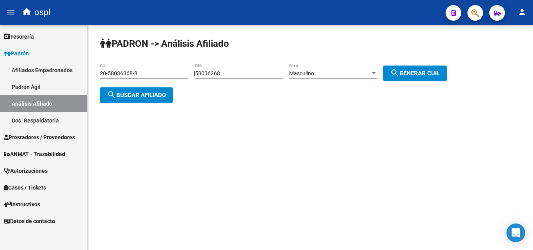
click at [161, 90] on button "search Buscar afiliado" at bounding box center [136, 95] width 73 height 16
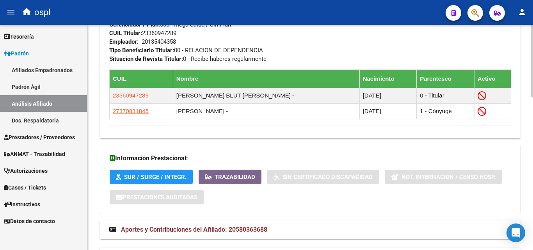
scroll to position [482, 0]
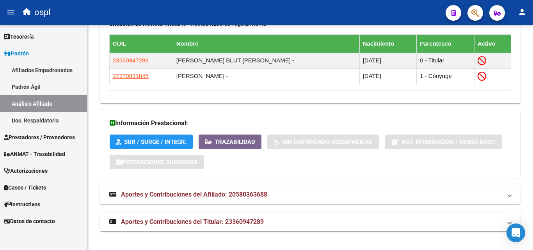
click at [208, 216] on mat-expansion-panel-header "Aportes y Contribuciones del Titular: 23360947289" at bounding box center [310, 222] width 420 height 19
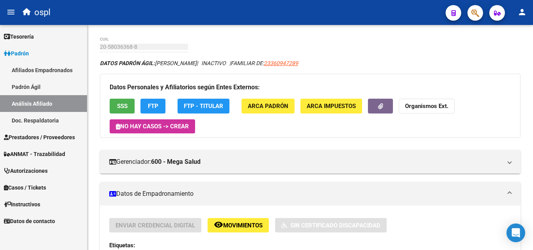
scroll to position [0, 0]
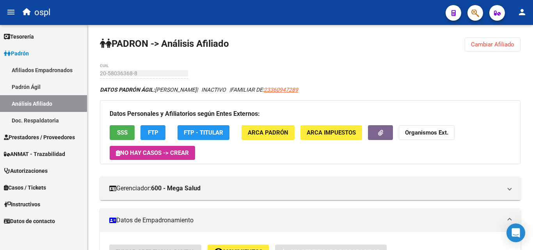
click at [119, 131] on span "SSS" at bounding box center [122, 132] width 11 height 7
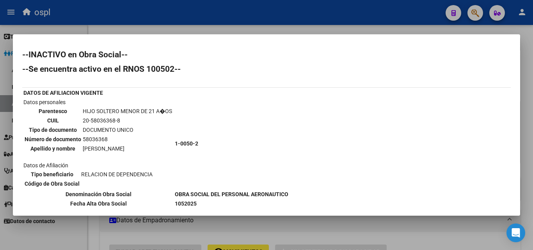
scroll to position [54, 0]
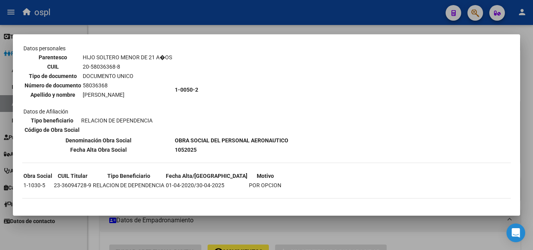
drag, startPoint x: 53, startPoint y: 183, endPoint x: 91, endPoint y: 184, distance: 37.5
click at [91, 184] on tr "1-1030-5 23-36094728-9 RELACION DE DEPENDENCIA 01-04-2020/30-04-2025 POR OPCION" at bounding box center [152, 185] width 259 height 9
click at [92, 184] on td "RELACION DE DEPENDENCIA" at bounding box center [128, 185] width 72 height 9
click at [90, 182] on td "23-36094728-9" at bounding box center [72, 185] width 38 height 9
click at [175, 32] on div at bounding box center [266, 125] width 533 height 250
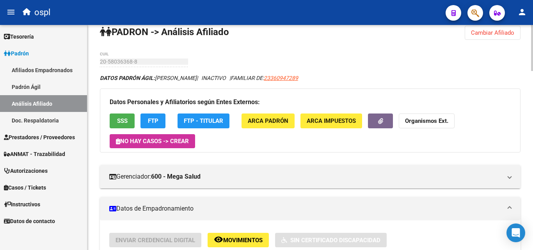
scroll to position [0, 0]
